Goal: Task Accomplishment & Management: Complete application form

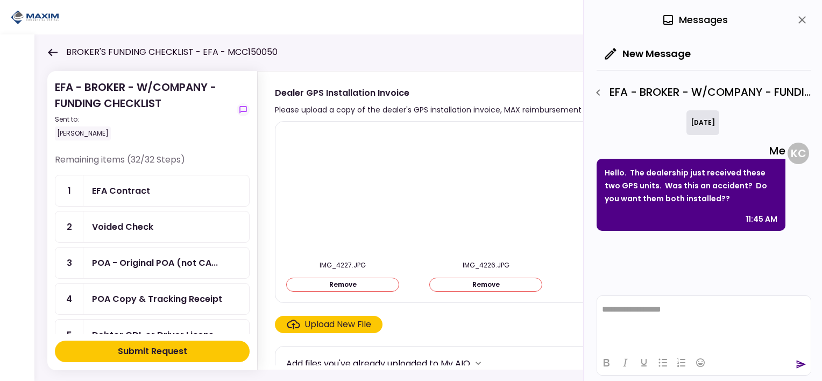
scroll to position [592, 0]
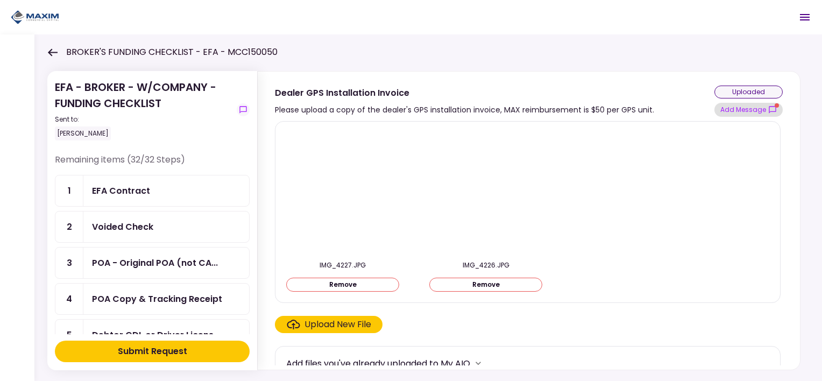
click at [758, 108] on button "Add Message" at bounding box center [749, 110] width 68 height 14
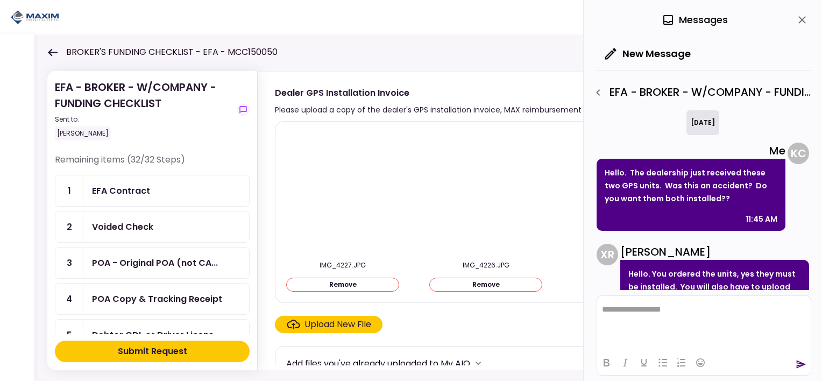
scroll to position [60, 0]
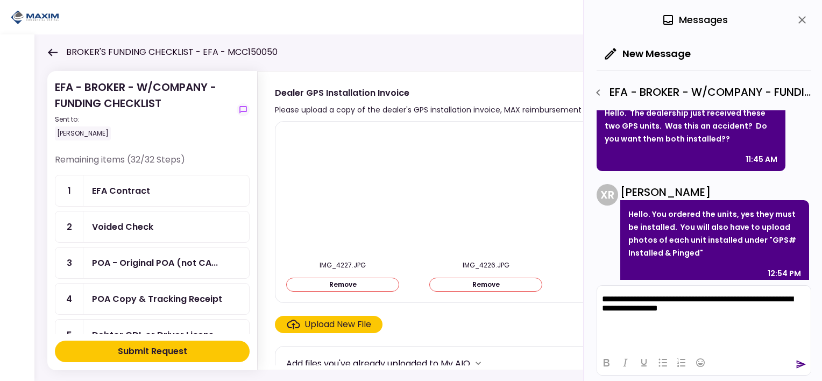
click at [800, 362] on icon "send" at bounding box center [802, 365] width 10 height 8
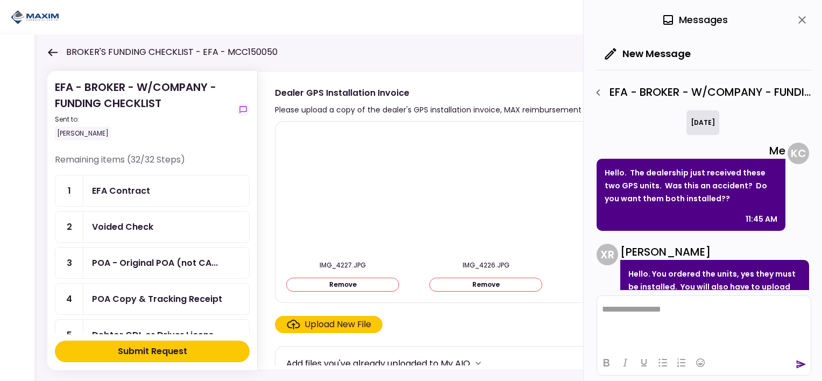
scroll to position [148, 0]
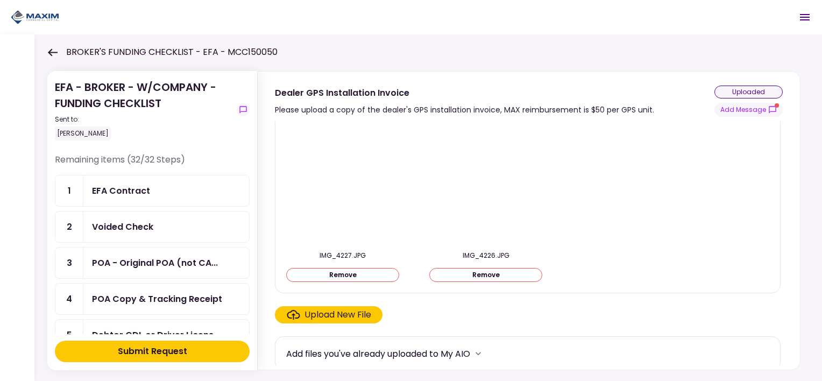
scroll to position [15, 0]
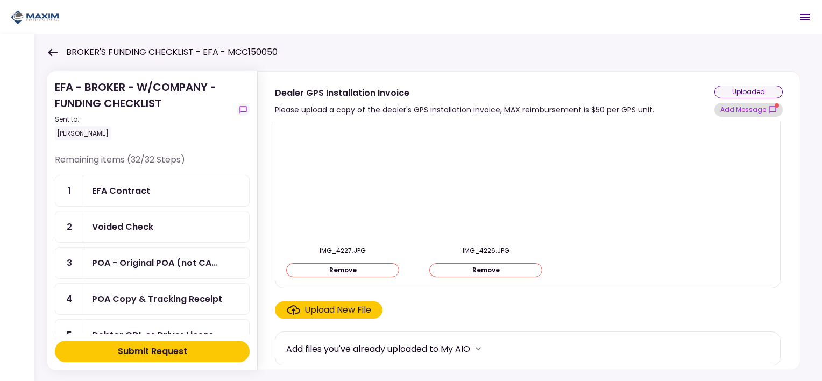
click at [770, 103] on button "Add Message" at bounding box center [749, 110] width 68 height 14
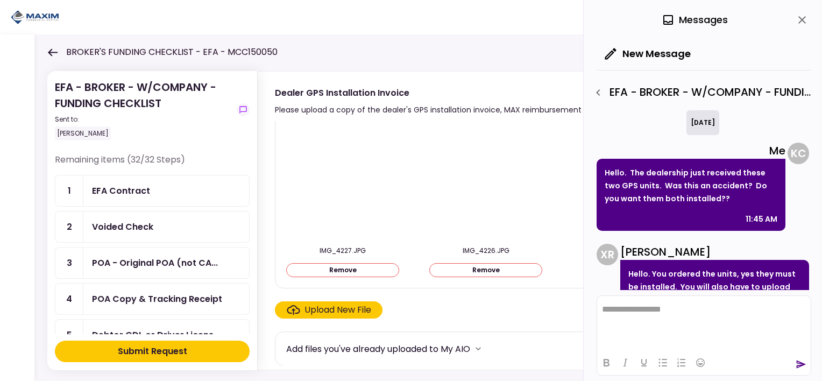
scroll to position [223, 0]
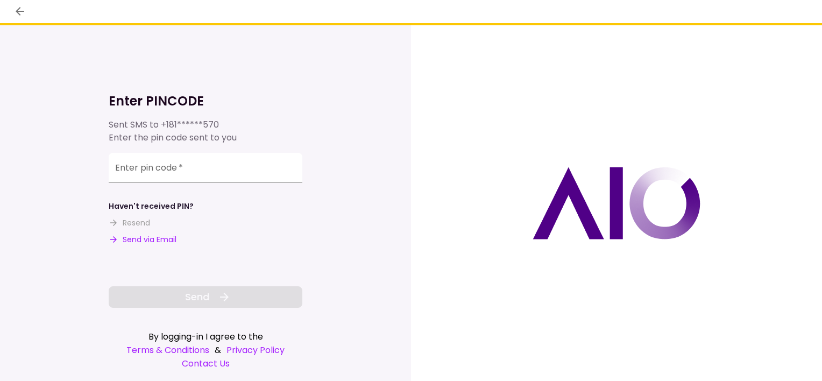
click at [134, 239] on button "Send via Email" at bounding box center [143, 239] width 68 height 11
click at [191, 169] on input "Enter pin code   *" at bounding box center [206, 168] width 194 height 30
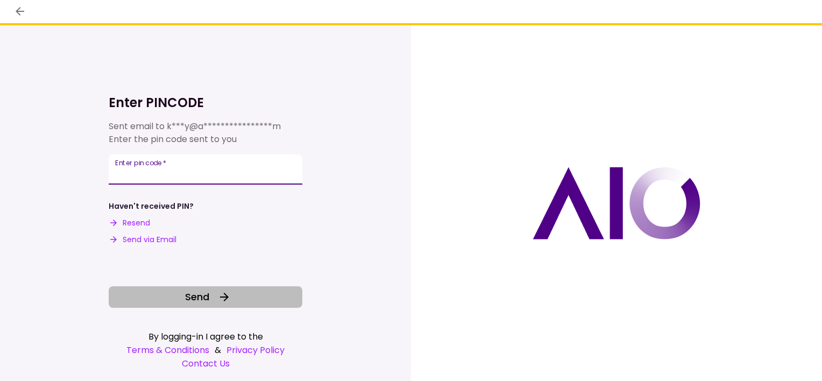
type input "******"
click at [220, 298] on icon at bounding box center [224, 297] width 13 height 13
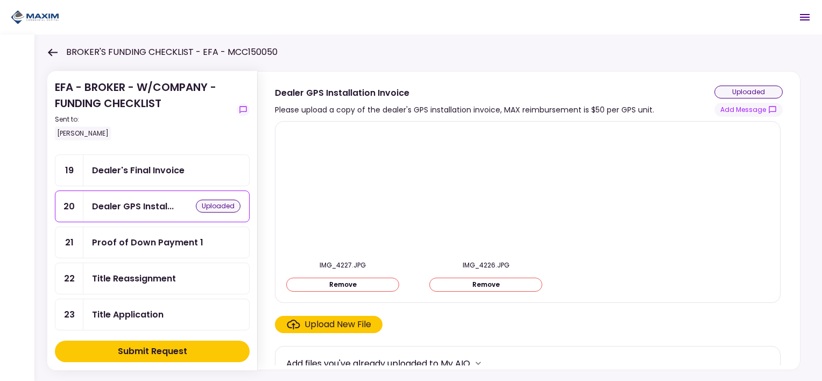
scroll to position [646, 0]
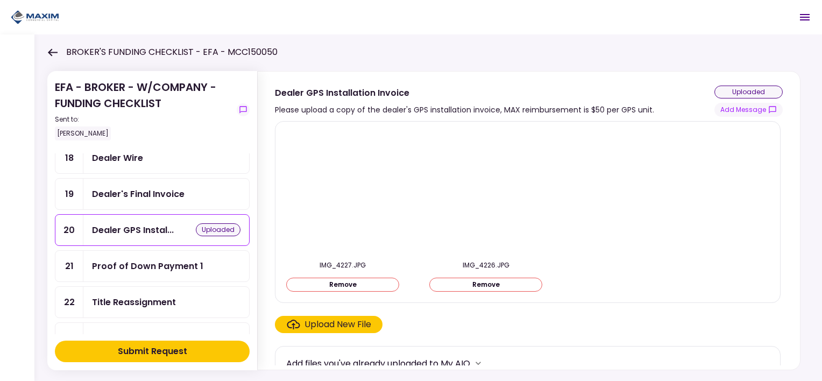
click at [221, 223] on div "uploaded" at bounding box center [218, 229] width 45 height 13
click at [218, 223] on div "uploaded" at bounding box center [218, 229] width 45 height 13
click at [210, 223] on div "uploaded" at bounding box center [218, 229] width 45 height 13
click at [202, 223] on div "uploaded" at bounding box center [218, 229] width 45 height 13
click at [300, 324] on div "Upload New File" at bounding box center [329, 324] width 84 height 13
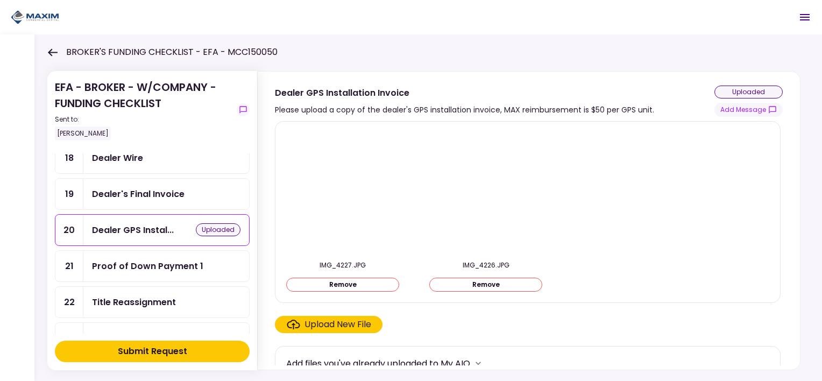
click at [0, 0] on input "Upload New File" at bounding box center [0, 0] width 0 height 0
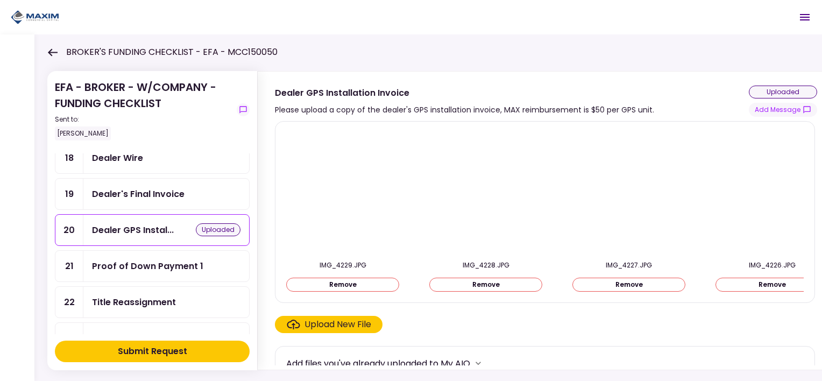
click at [315, 322] on div "Upload New File" at bounding box center [338, 324] width 67 height 13
click at [0, 0] on input "Upload New File" at bounding box center [0, 0] width 0 height 0
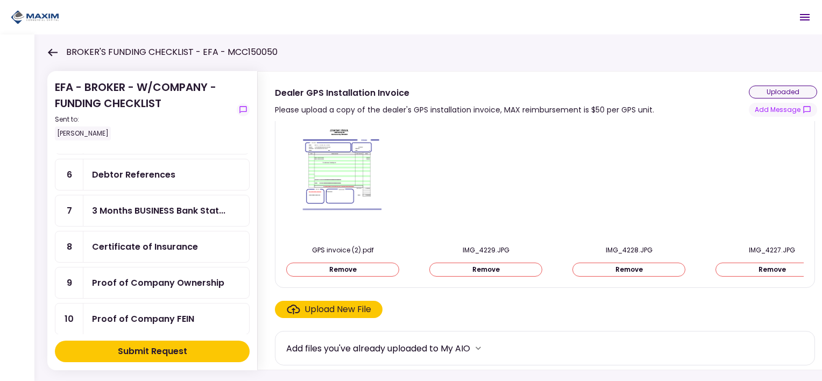
scroll to position [215, 0]
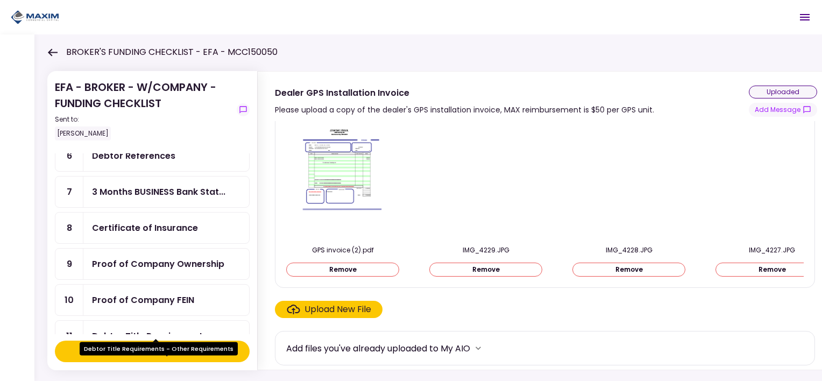
drag, startPoint x: 182, startPoint y: 333, endPoint x: 171, endPoint y: 354, distance: 24.1
click at [171, 354] on div "Debtor Title Requirements - Other Requirements" at bounding box center [159, 348] width 158 height 13
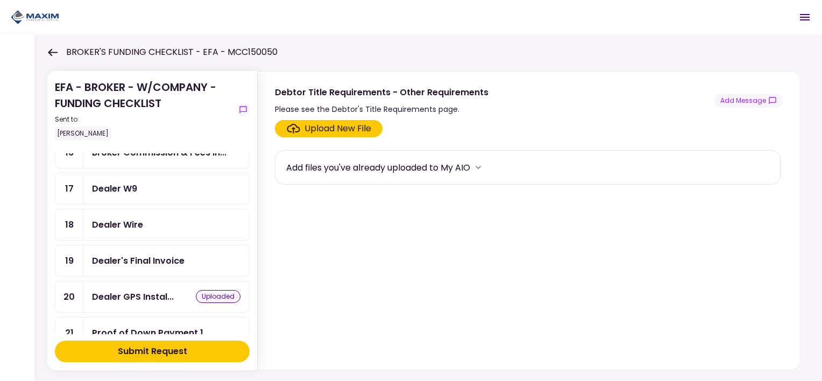
scroll to position [646, 0]
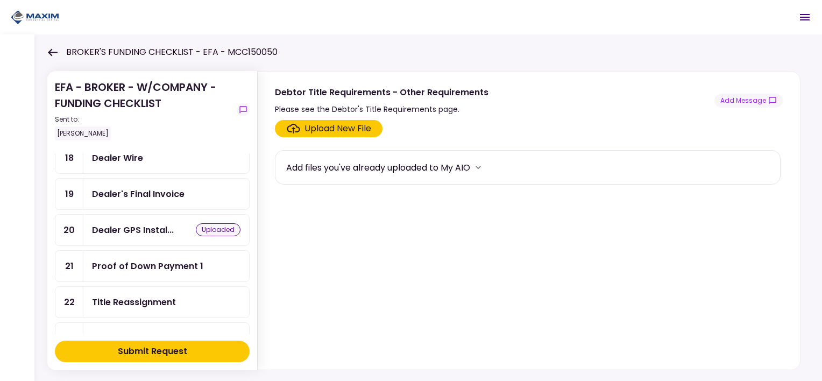
click at [217, 223] on div "uploaded" at bounding box center [218, 229] width 45 height 13
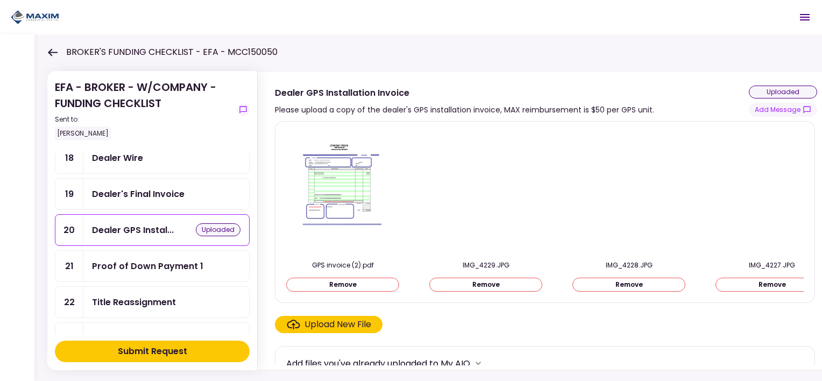
click at [198, 354] on button "Submit Request" at bounding box center [152, 352] width 195 height 22
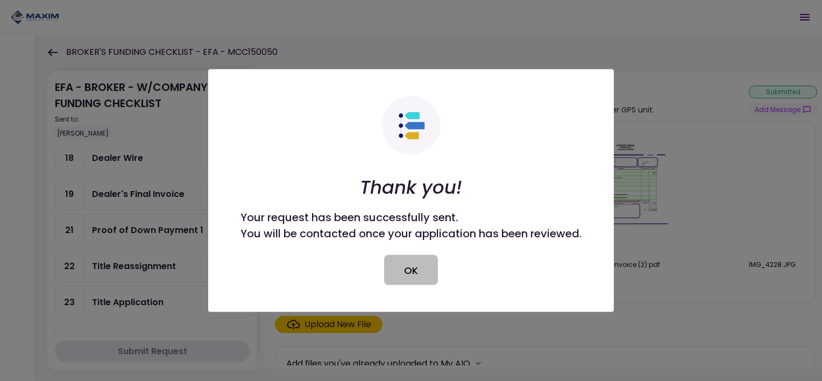
click at [403, 278] on button "OK" at bounding box center [411, 270] width 54 height 30
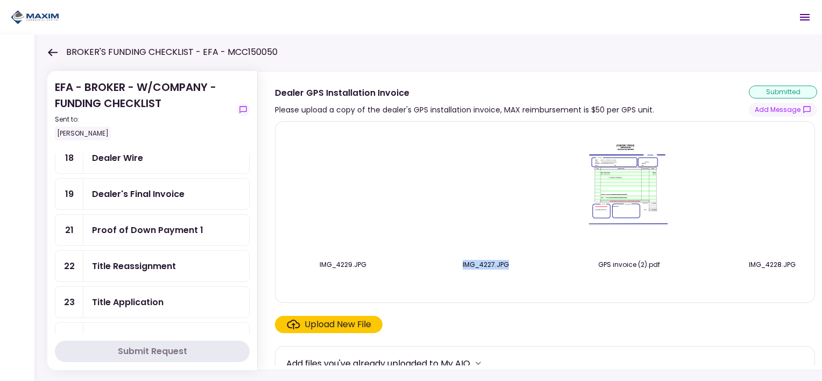
drag, startPoint x: 355, startPoint y: 293, endPoint x: 491, endPoint y: 293, distance: 136.1
click at [491, 293] on div "IMG_4229.JPG IMG_4227.JPG GPS invoice (2).pdf IMG_4228.JPG IMG_4226.JPG" at bounding box center [545, 212] width 518 height 164
click at [743, 262] on div "IMG_4228.JPG" at bounding box center [772, 265] width 113 height 10
drag, startPoint x: 724, startPoint y: 293, endPoint x: 672, endPoint y: 300, distance: 52.1
click at [672, 300] on div "IMG_4229.JPG IMG_4227.JPG GPS invoice (2).pdf IMG_4228.JPG IMG_4226.JPG" at bounding box center [545, 212] width 540 height 182
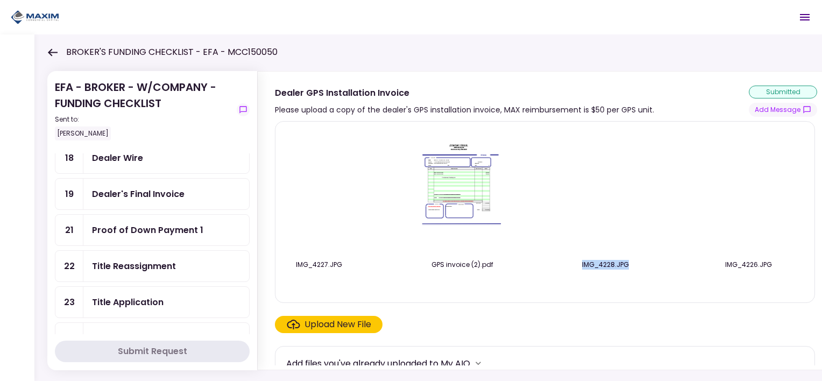
scroll to position [0, 172]
click at [332, 324] on div "Upload New File" at bounding box center [338, 324] width 67 height 13
click at [0, 0] on input "Upload New File" at bounding box center [0, 0] width 0 height 0
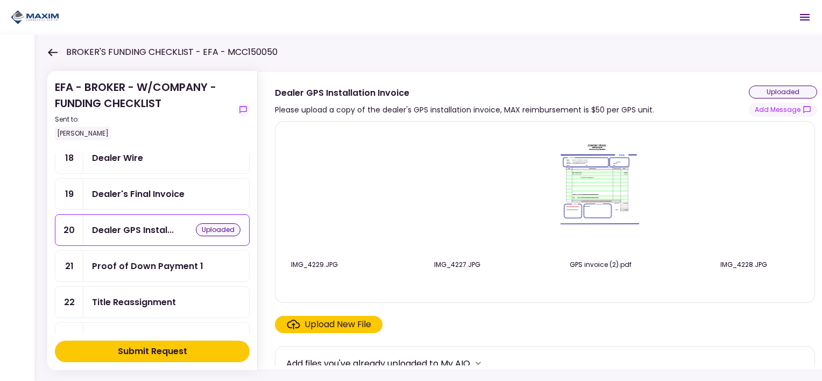
click at [174, 349] on div "Submit Request" at bounding box center [152, 351] width 69 height 13
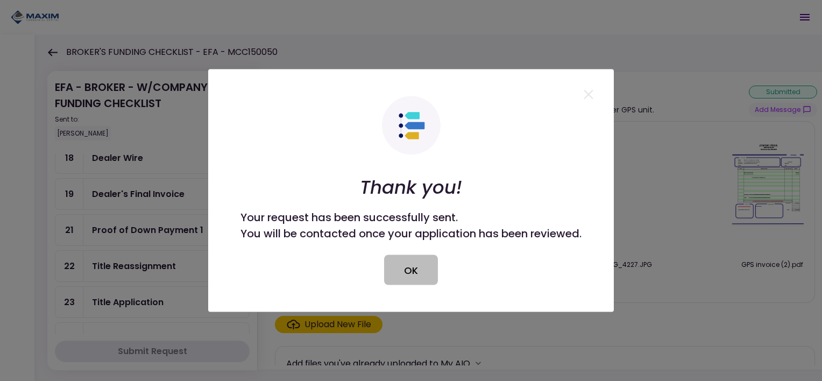
click at [400, 269] on button "OK" at bounding box center [411, 270] width 54 height 30
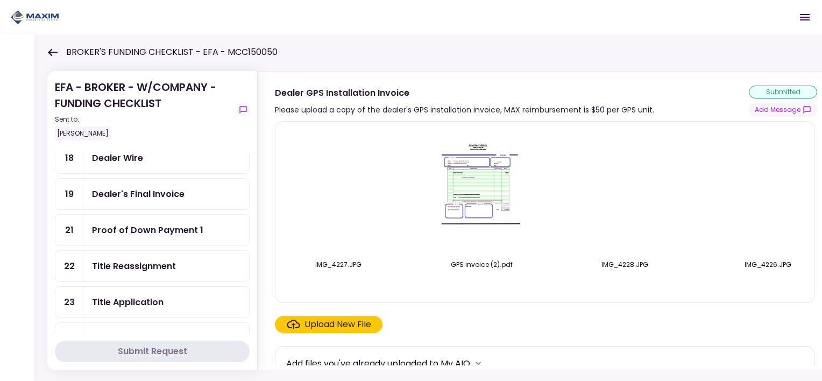
scroll to position [0, 314]
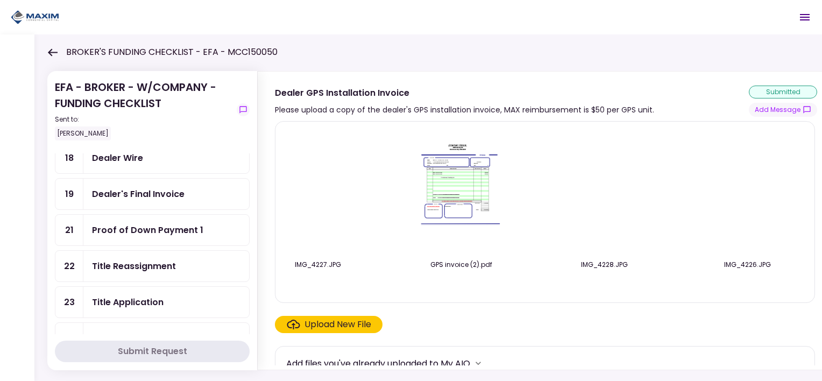
drag, startPoint x: 610, startPoint y: 298, endPoint x: 537, endPoint y: 297, distance: 73.2
click at [541, 297] on div "GPS invoice (2).pdf IMG_4229.JPG IMG_4227.JPG GPS invoice (2).pdf IMG_4228.JPG …" at bounding box center [545, 212] width 540 height 182
drag, startPoint x: 533, startPoint y: 293, endPoint x: 507, endPoint y: 297, distance: 26.2
click at [507, 297] on div "GPS invoice (2).pdf IMG_4229.JPG IMG_4227.JPG GPS invoice (2).pdf IMG_4228.JPG …" at bounding box center [545, 212] width 540 height 182
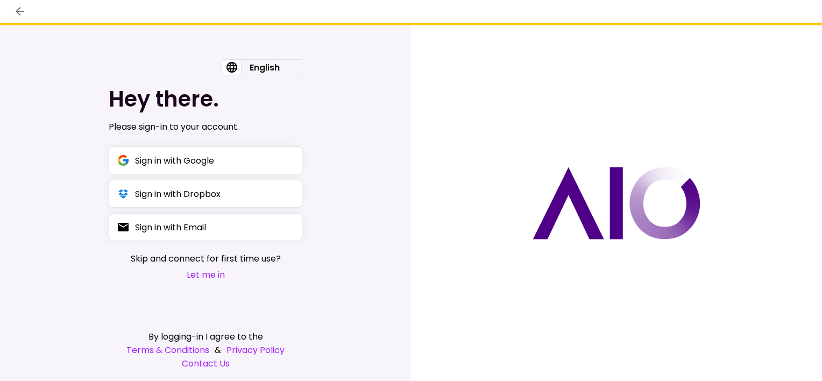
click at [211, 275] on button "Let me in" at bounding box center [206, 274] width 150 height 13
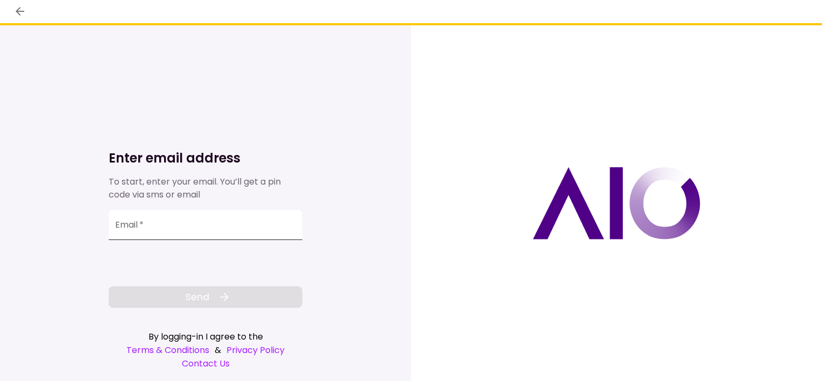
click at [157, 225] on input "Email   *" at bounding box center [206, 225] width 194 height 30
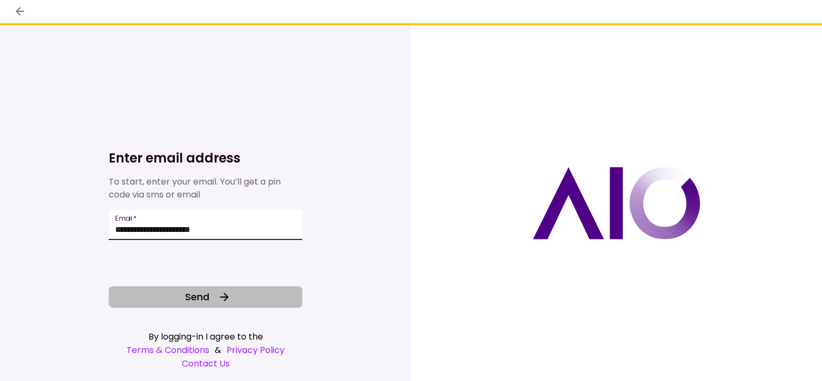
click at [201, 300] on span "Send" at bounding box center [197, 297] width 24 height 15
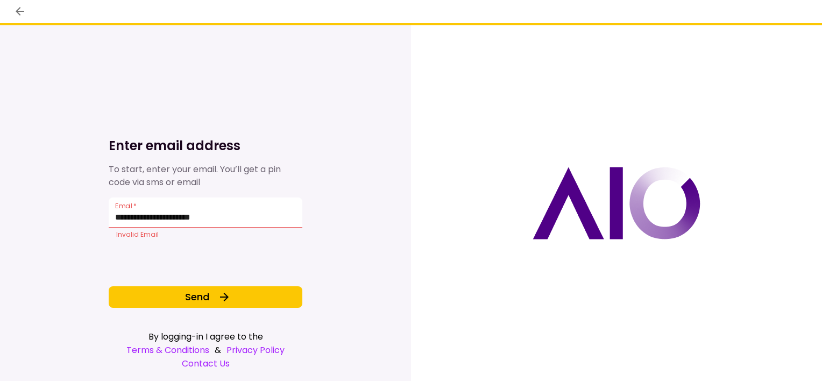
click at [211, 219] on input "**********" at bounding box center [206, 212] width 194 height 30
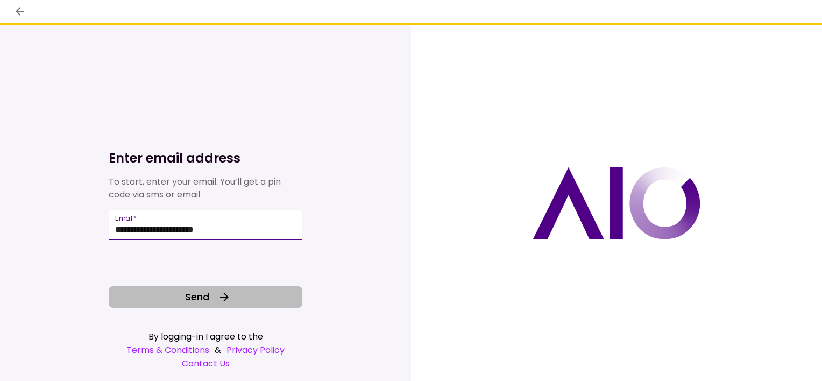
type input "**********"
click at [237, 297] on button "Send" at bounding box center [206, 297] width 194 height 22
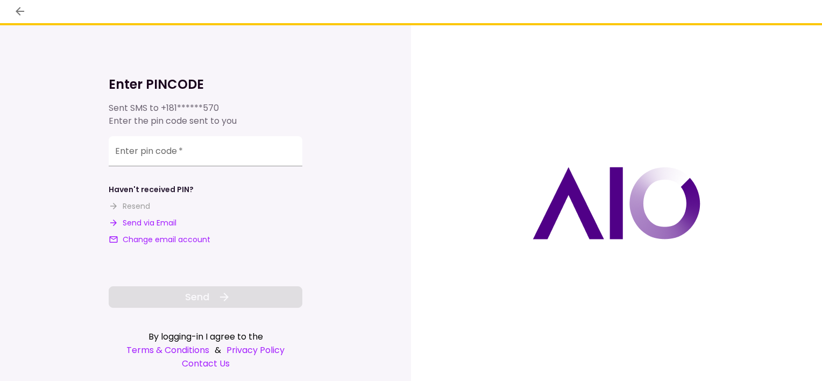
click at [146, 224] on button "Send via Email" at bounding box center [143, 222] width 68 height 11
click at [118, 154] on div "**********" at bounding box center [206, 153] width 194 height 30
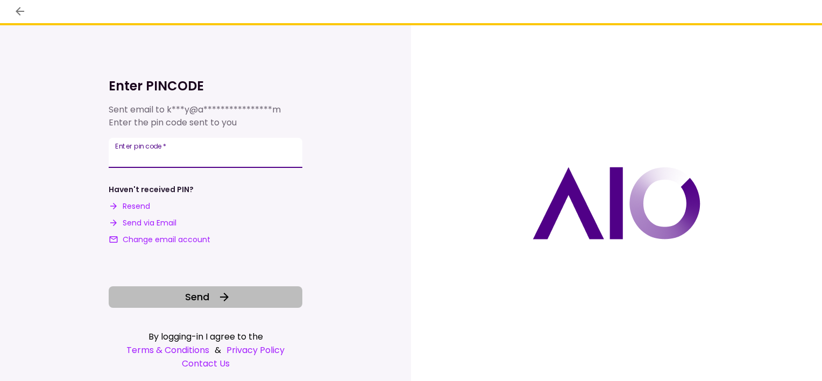
type input "******"
click at [196, 295] on span "Send" at bounding box center [197, 297] width 24 height 15
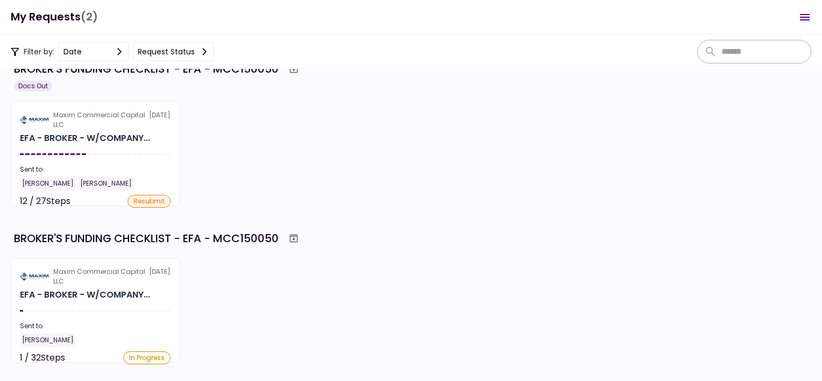
scroll to position [46, 0]
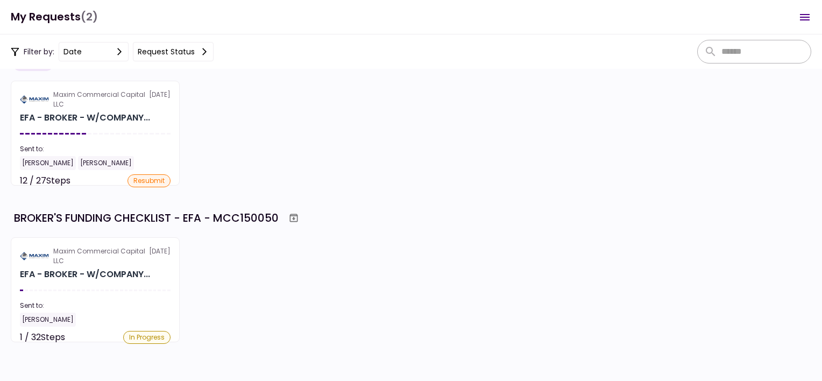
click at [127, 259] on div "Maxim Commercial Capital LLC" at bounding box center [101, 255] width 96 height 19
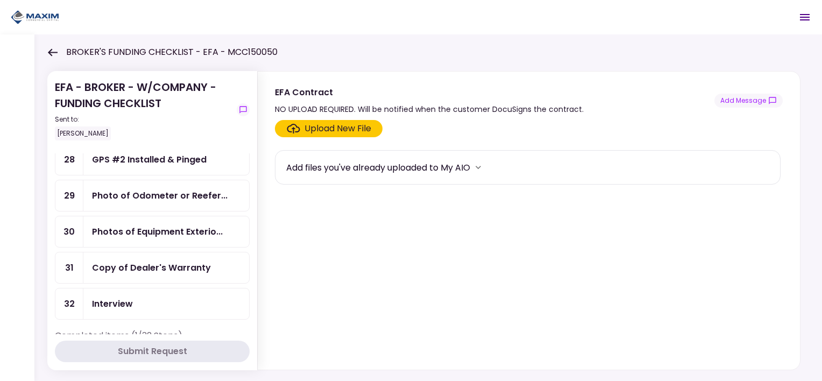
scroll to position [1003, 0]
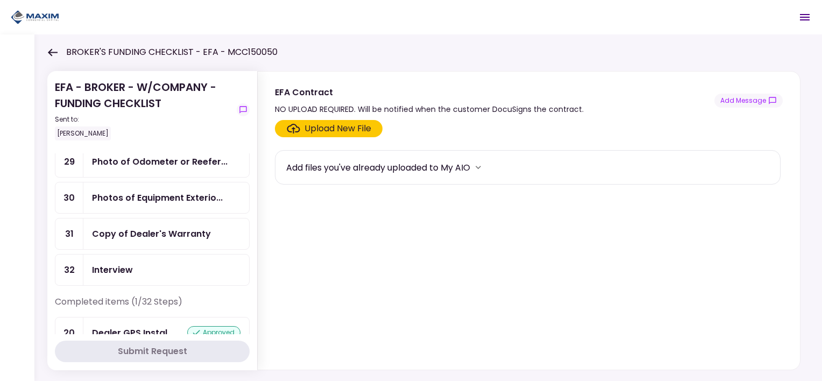
click at [214, 326] on div "approved" at bounding box center [213, 332] width 53 height 13
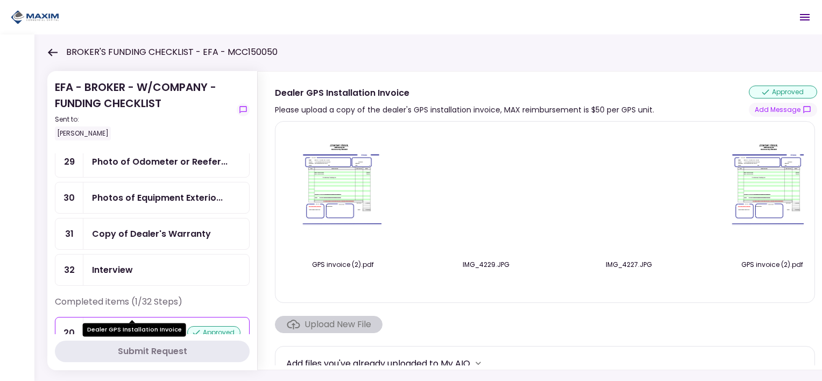
click at [105, 326] on div "Dealer GPS Instal..." at bounding box center [133, 332] width 82 height 13
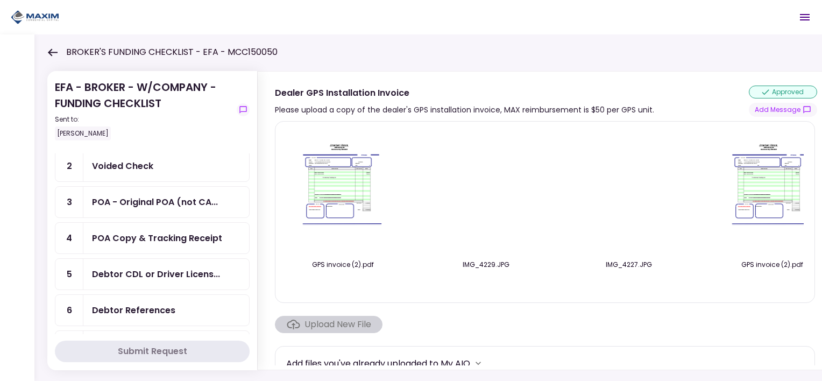
scroll to position [108, 0]
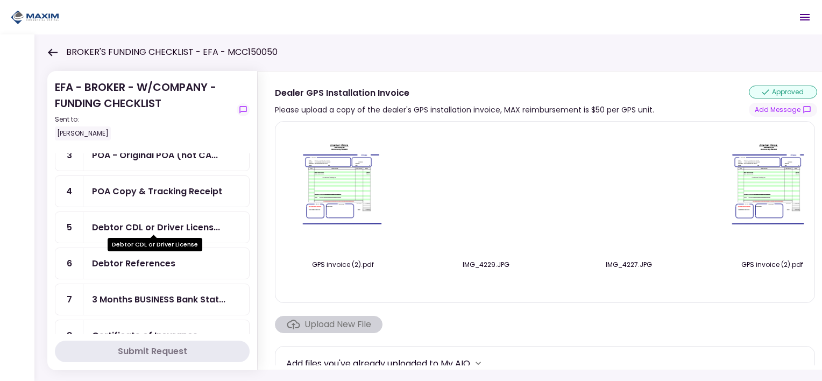
click at [136, 221] on div "Debtor CDL or Driver Licens..." at bounding box center [156, 227] width 128 height 13
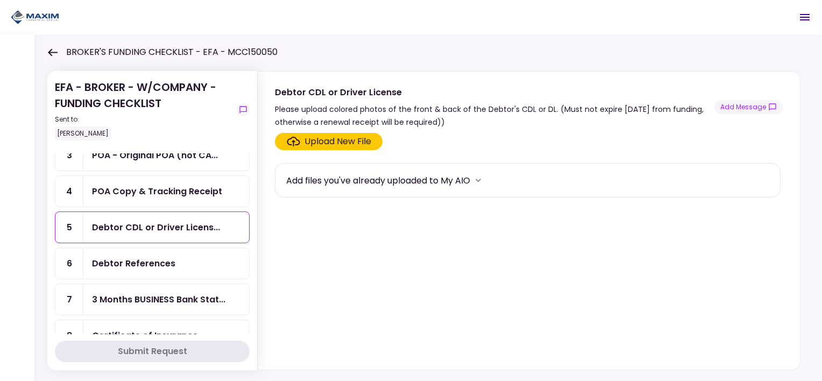
click at [312, 140] on div "Upload New File" at bounding box center [338, 141] width 67 height 13
click at [0, 0] on input "Upload New File" at bounding box center [0, 0] width 0 height 0
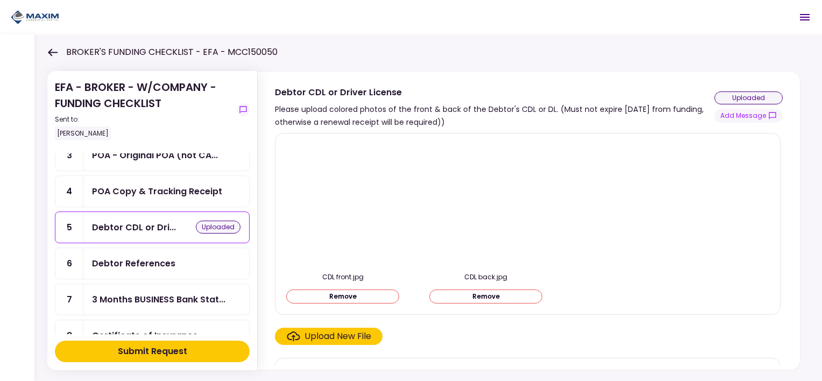
click at [186, 350] on div "Submit Request" at bounding box center [152, 351] width 69 height 13
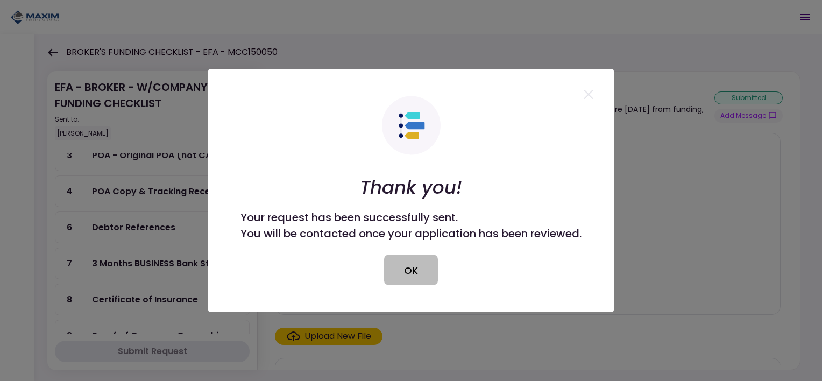
click at [426, 276] on button "OK" at bounding box center [411, 270] width 54 height 30
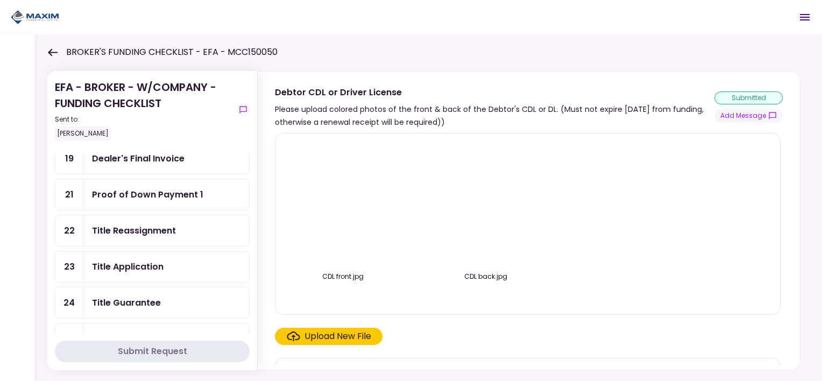
scroll to position [484, 0]
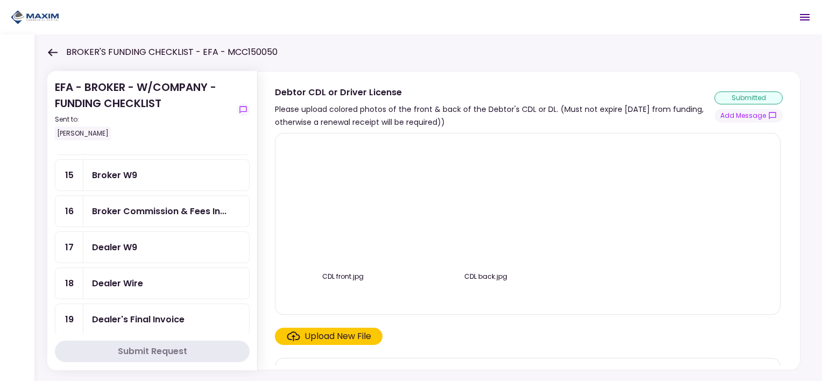
click at [146, 243] on div "Dealer W9" at bounding box center [166, 247] width 166 height 31
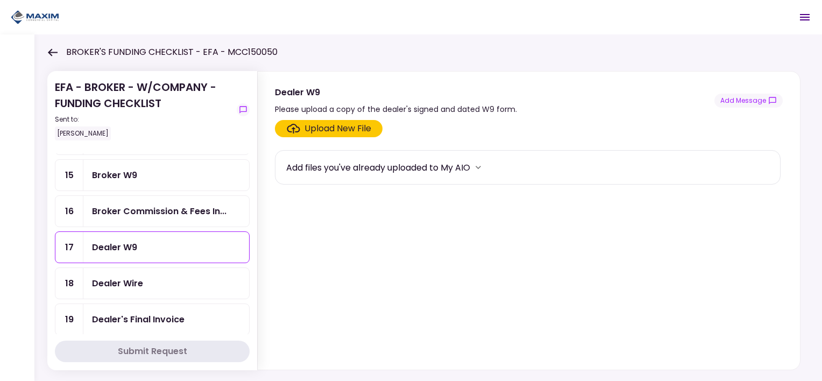
click at [313, 128] on div "Upload New File" at bounding box center [338, 128] width 67 height 13
click at [0, 0] on input "Upload New File" at bounding box center [0, 0] width 0 height 0
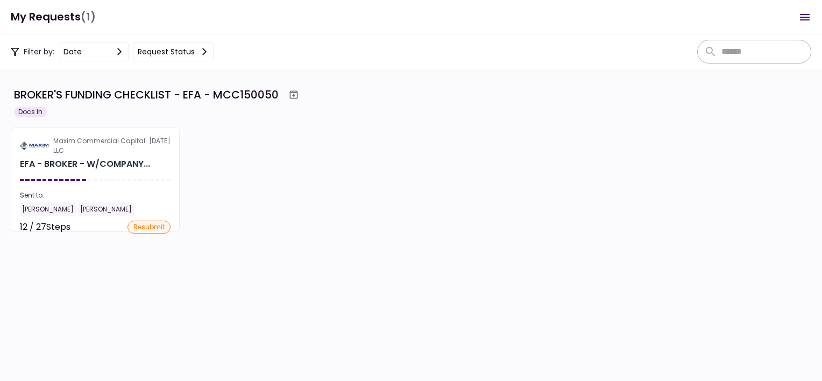
click at [51, 16] on h1 "My Requests (1)" at bounding box center [53, 17] width 85 height 22
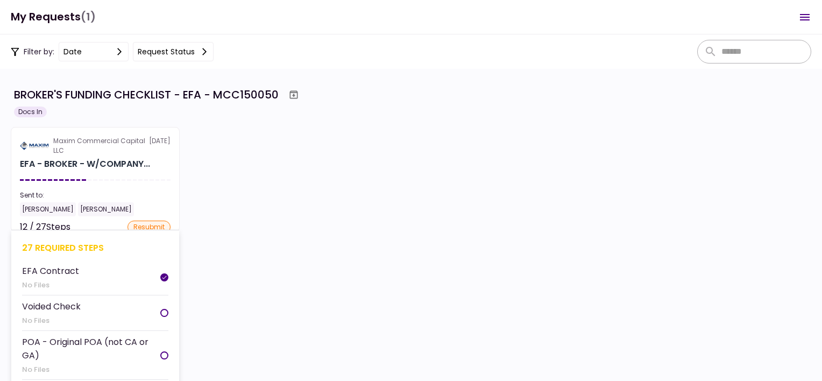
click at [86, 248] on div "27 required steps" at bounding box center [95, 247] width 146 height 13
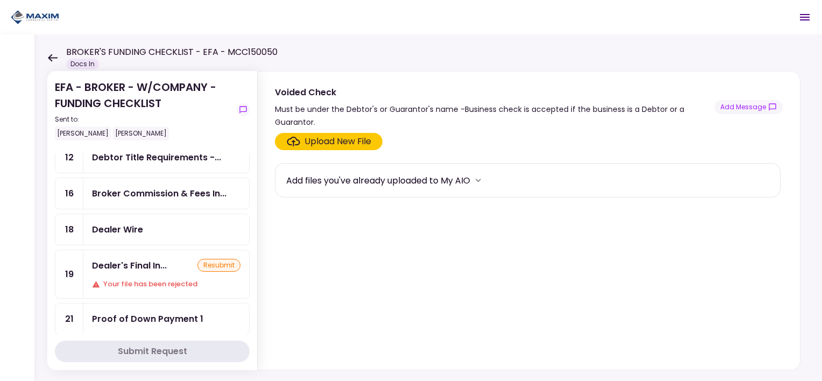
scroll to position [269, 0]
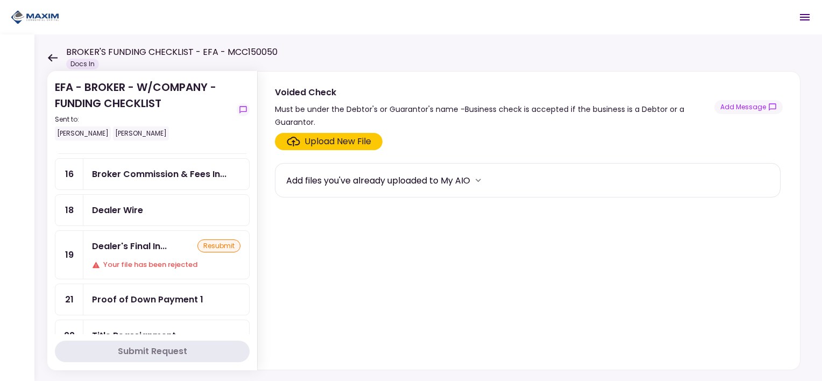
click at [149, 246] on div "Dealer's Final In... resubmit Your file has been rejected" at bounding box center [166, 255] width 166 height 48
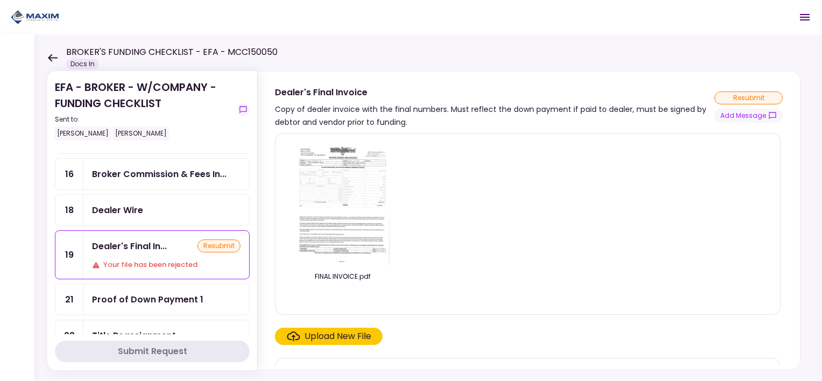
click at [342, 192] on img at bounding box center [343, 203] width 96 height 123
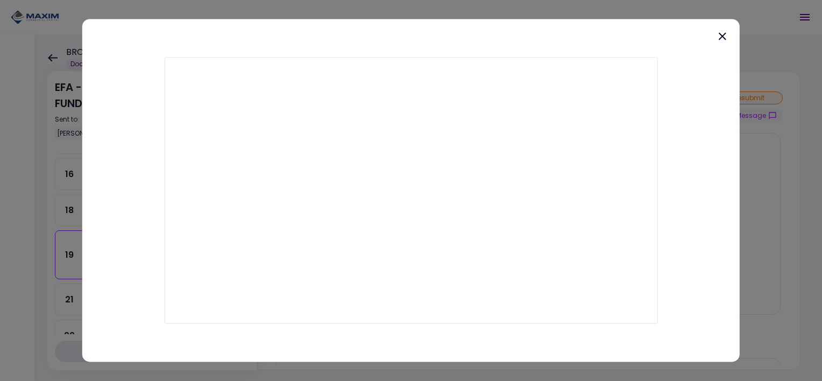
click at [726, 39] on icon at bounding box center [722, 36] width 13 height 13
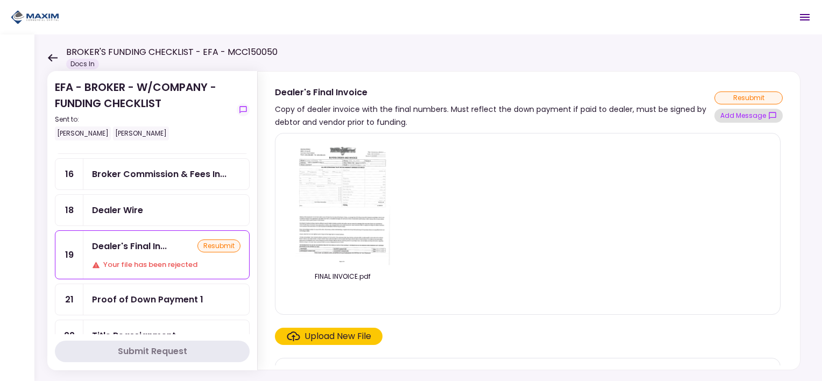
click at [735, 119] on button "Add Message" at bounding box center [749, 116] width 68 height 14
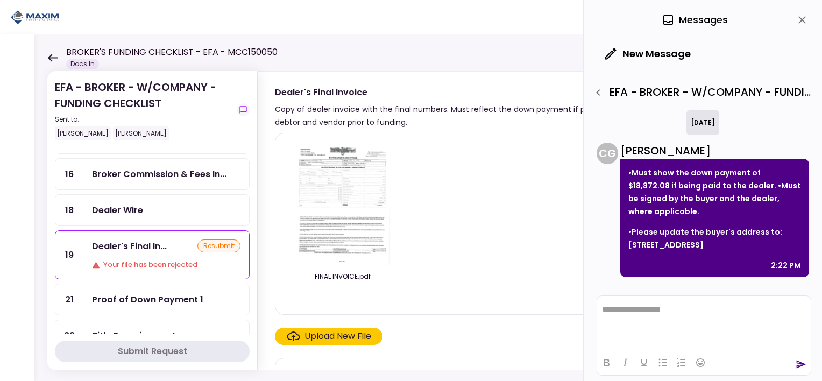
scroll to position [1517, 0]
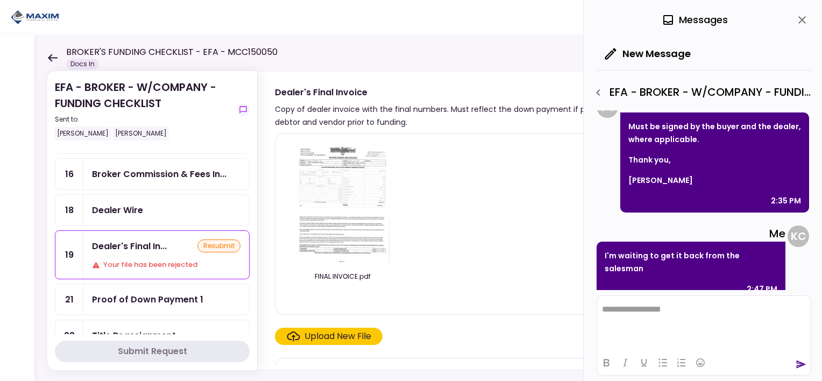
click at [562, 243] on div "FINAL INVOICE.pdf" at bounding box center [527, 224] width 483 height 164
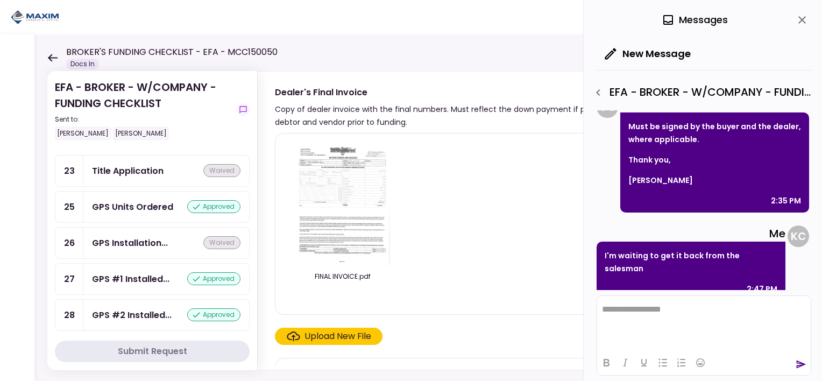
scroll to position [1020, 0]
